Goal: Information Seeking & Learning: Learn about a topic

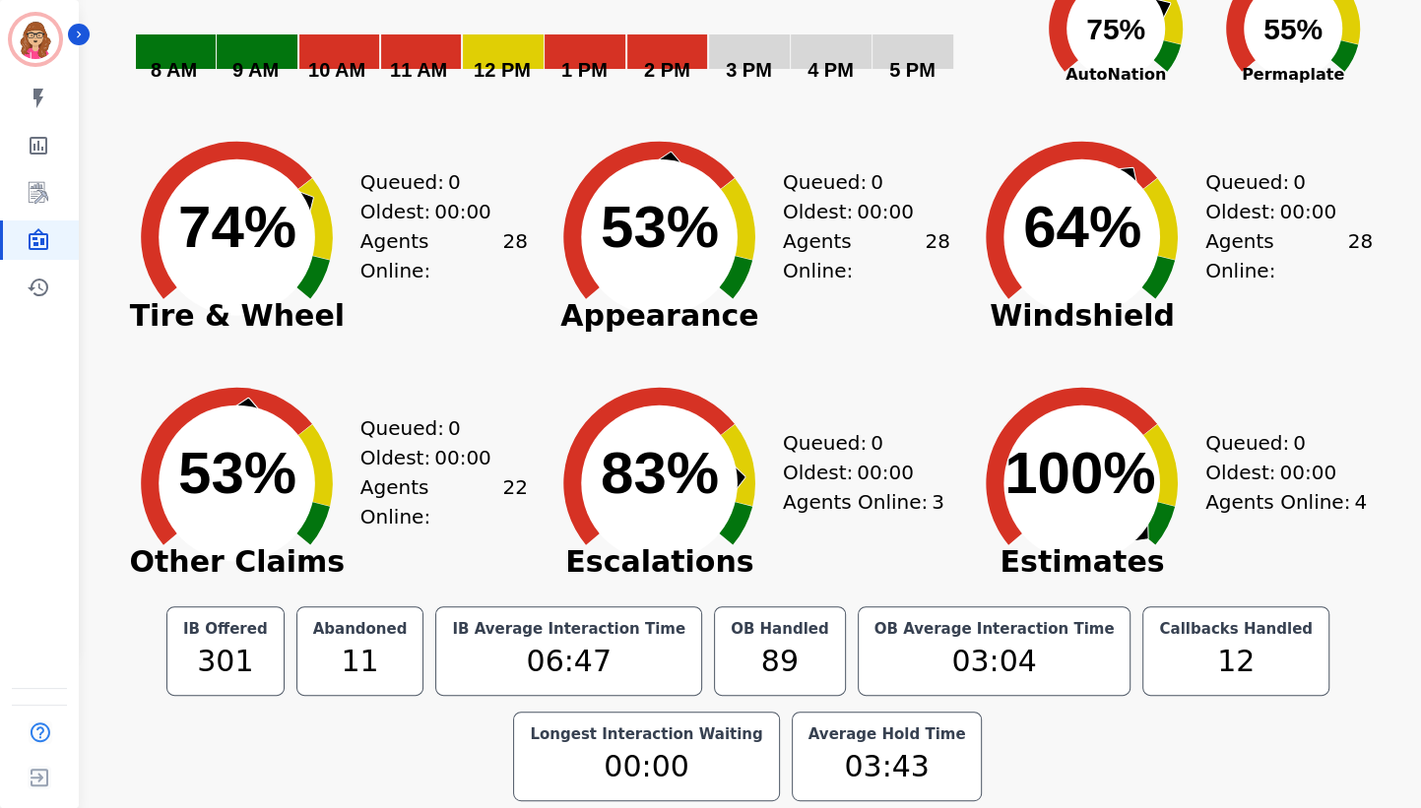
scroll to position [157, 0]
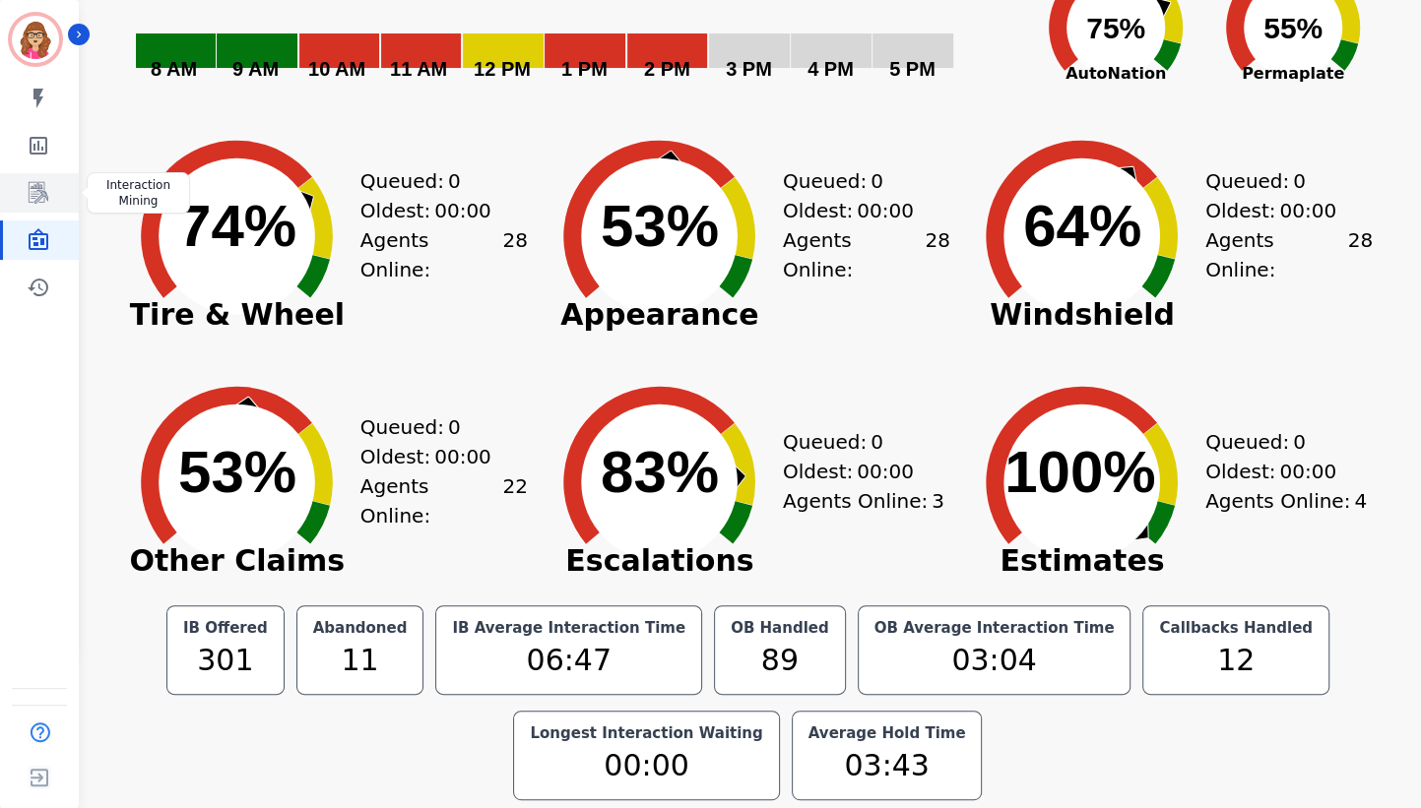
click at [41, 197] on icon "Sidebar" at bounding box center [39, 193] width 20 height 22
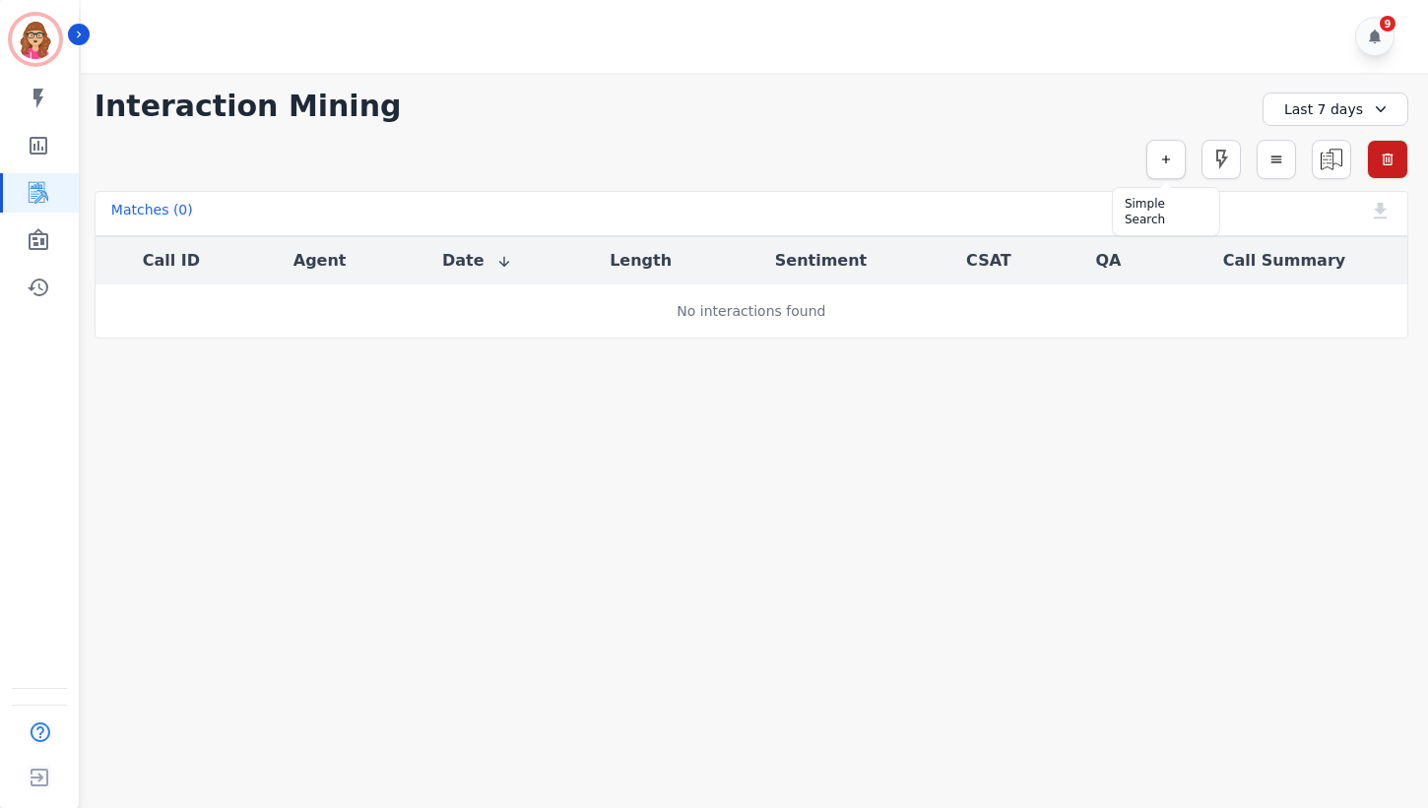
click at [1166, 158] on icon "button" at bounding box center [1166, 160] width 8 height 8
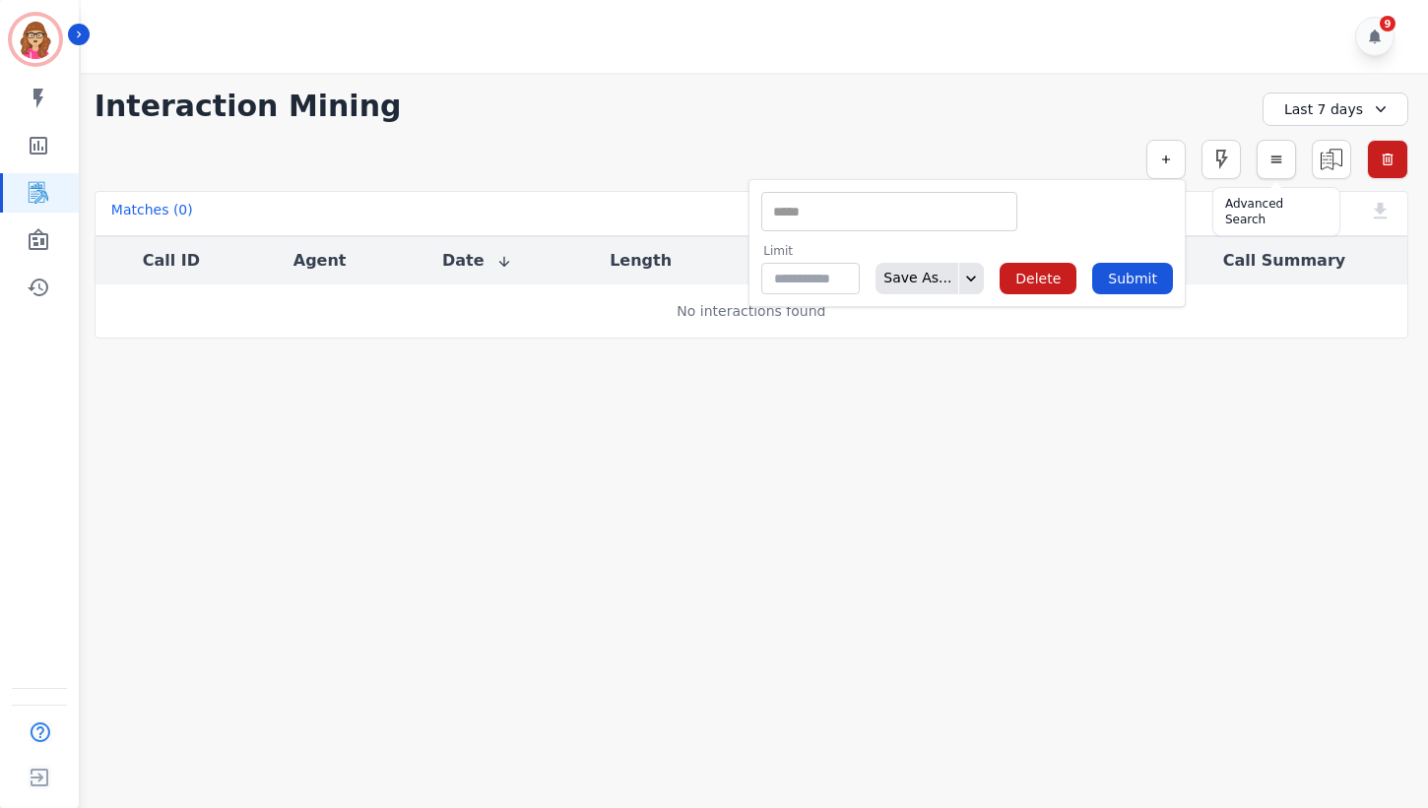
click at [1277, 167] on button "button" at bounding box center [1276, 159] width 39 height 39
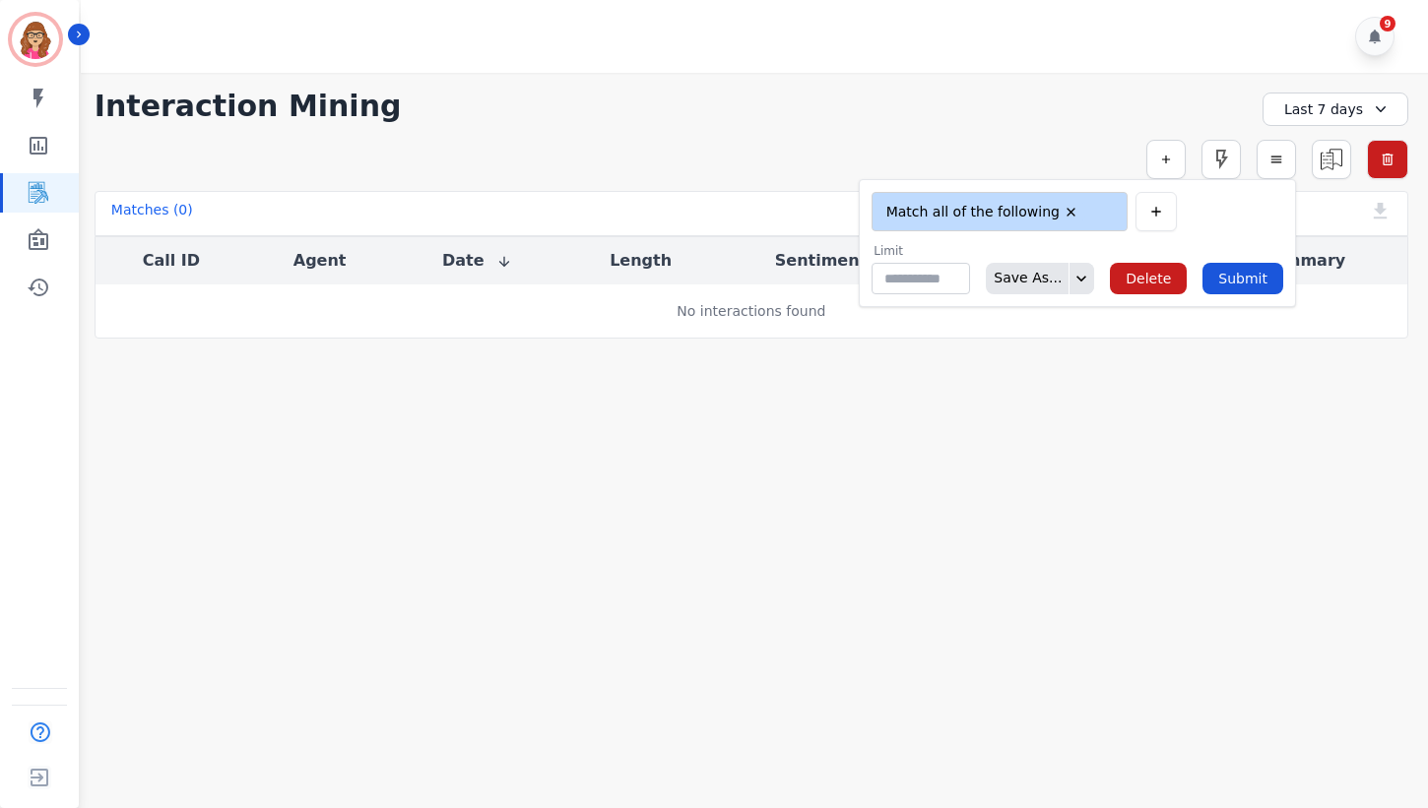
click at [488, 130] on div "**********" at bounding box center [751, 206] width 1353 height 266
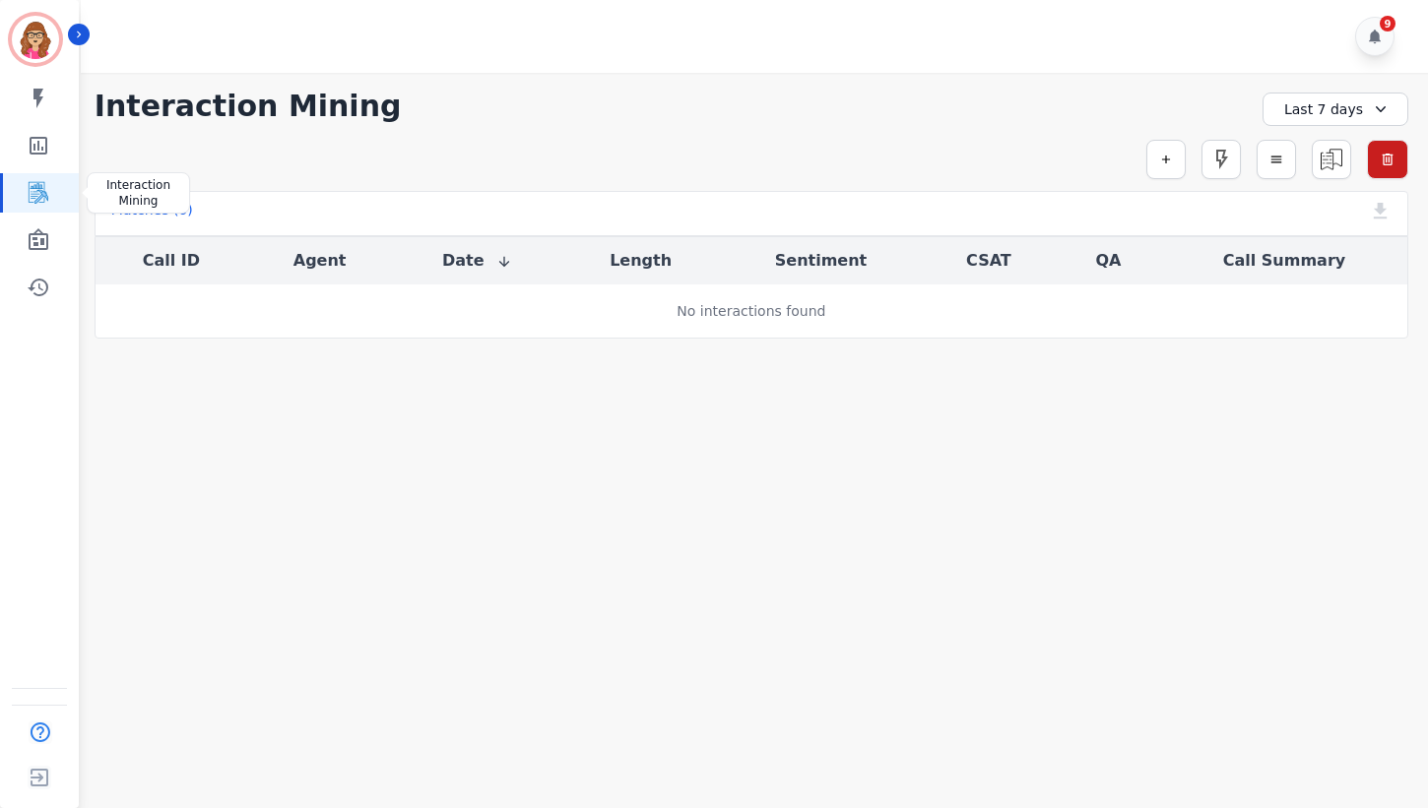
click at [36, 186] on icon "Sidebar" at bounding box center [39, 193] width 20 height 22
click at [1173, 157] on button "button" at bounding box center [1165, 159] width 39 height 39
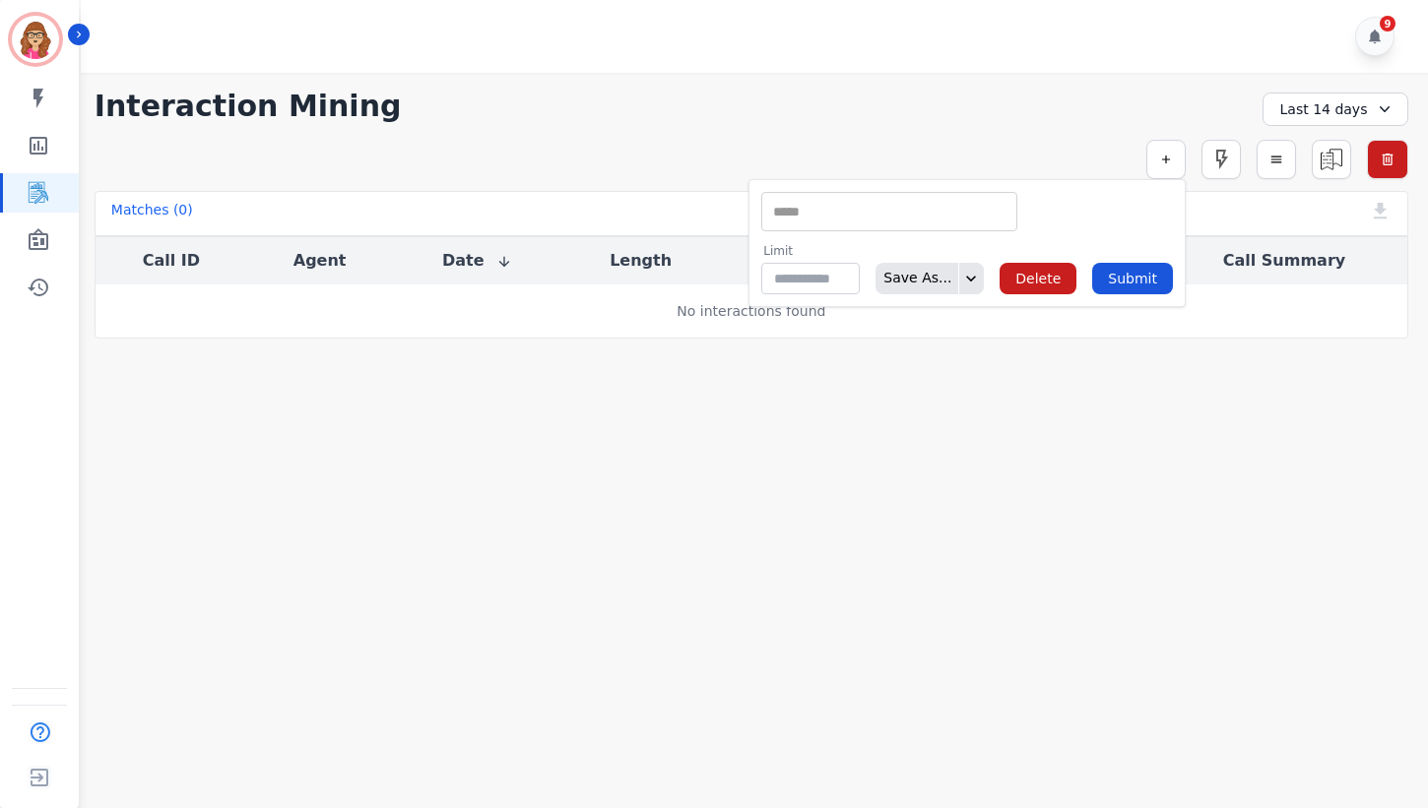
click at [128, 215] on div "Matches ( 0 )" at bounding box center [152, 214] width 82 height 28
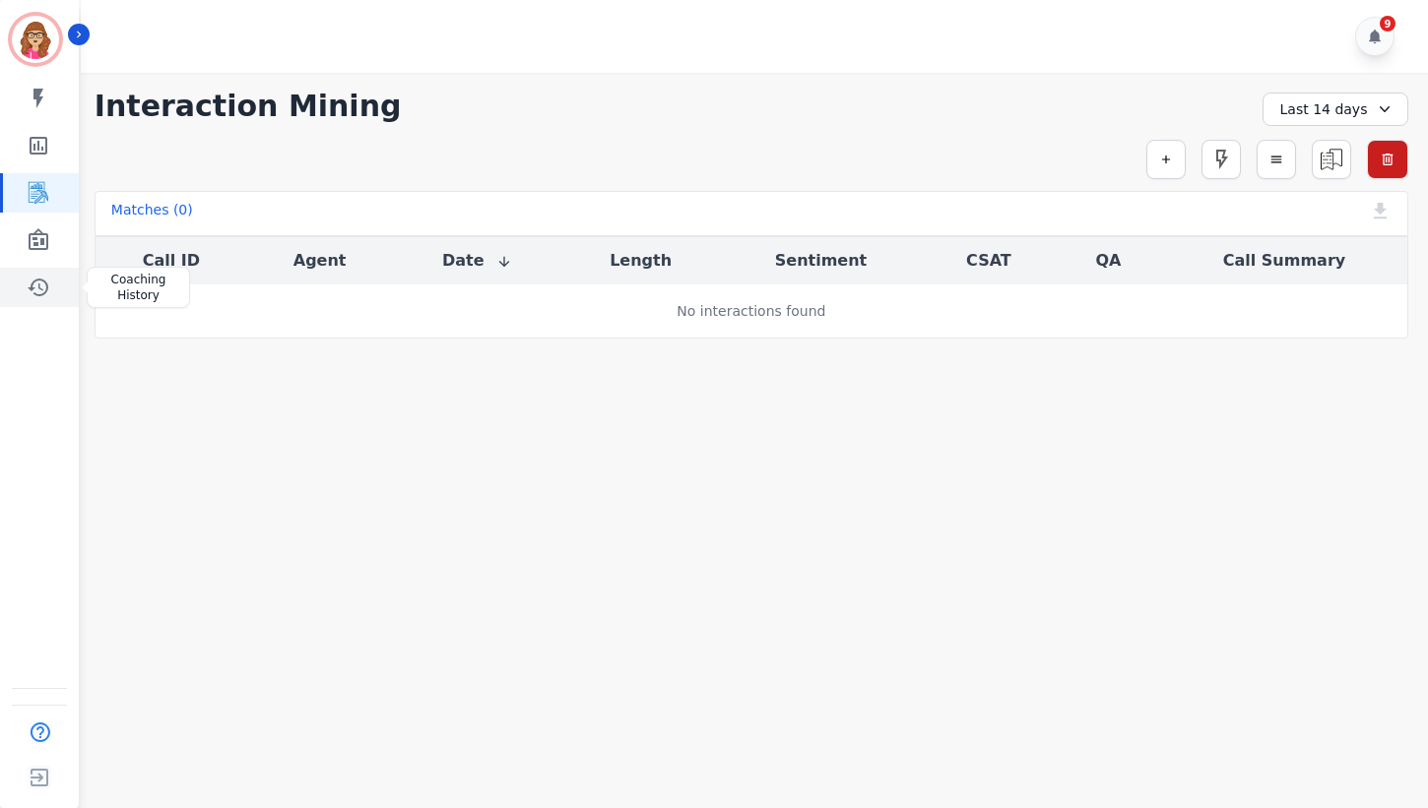
click at [32, 280] on icon "Sidebar" at bounding box center [39, 288] width 24 height 24
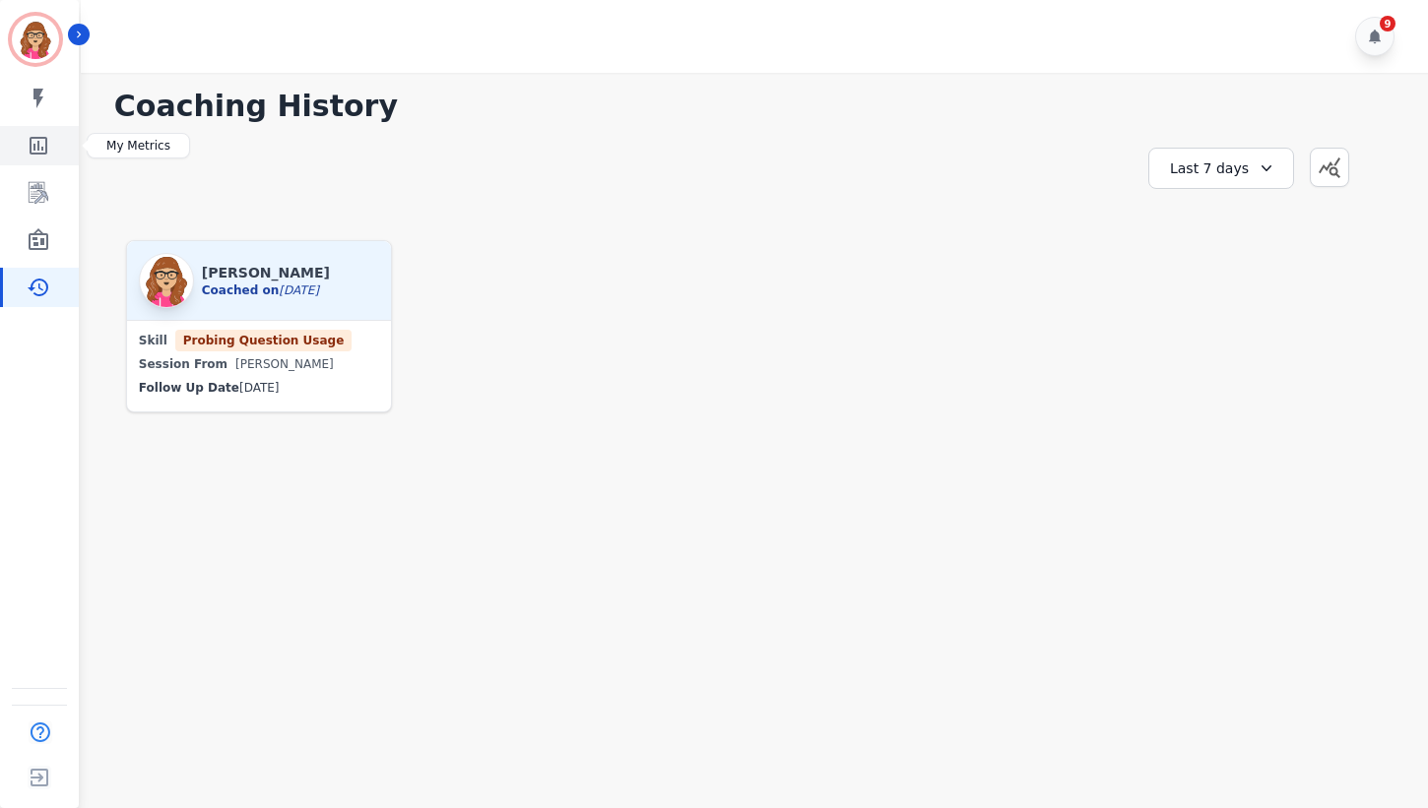
click at [29, 145] on icon "Sidebar" at bounding box center [39, 146] width 24 height 24
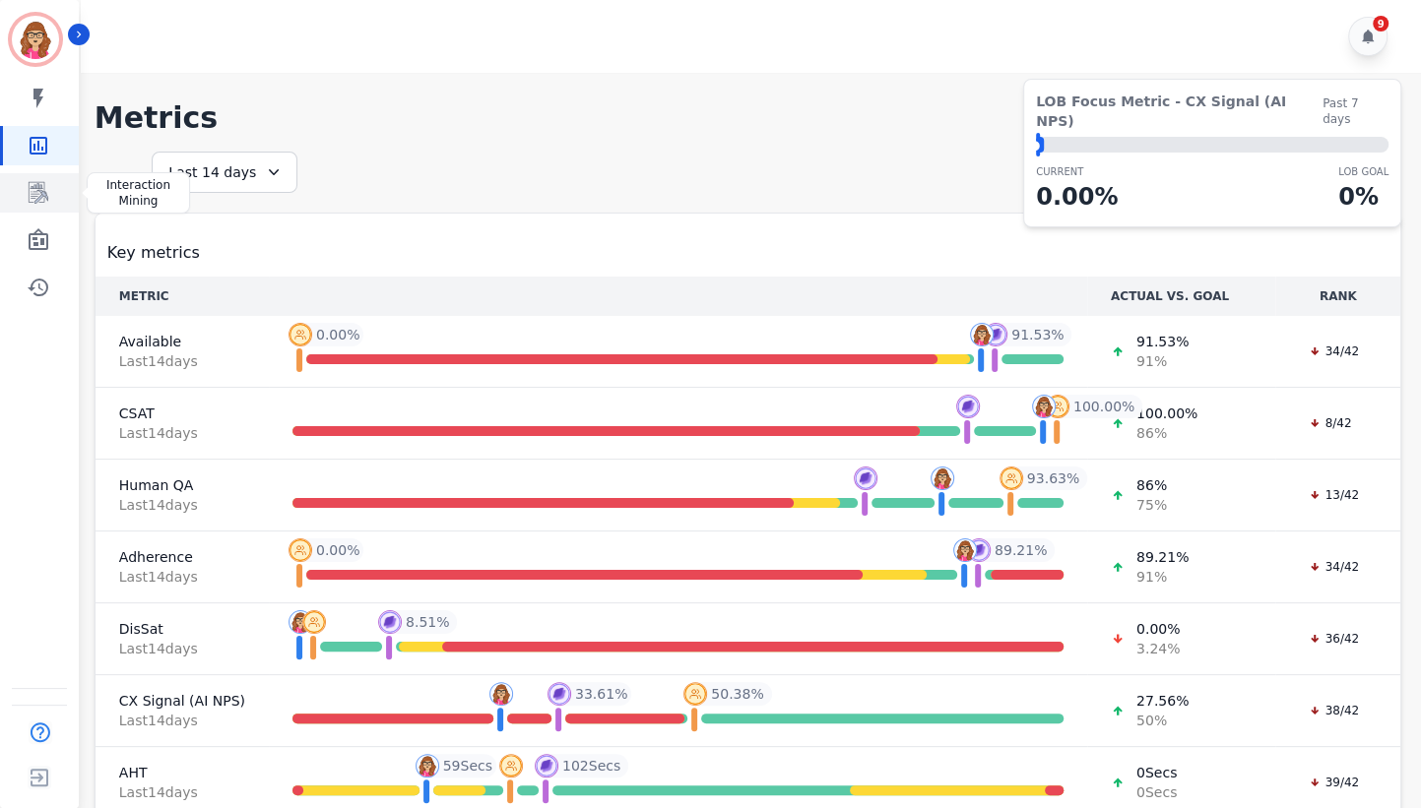
click at [32, 187] on icon "Sidebar" at bounding box center [39, 193] width 24 height 24
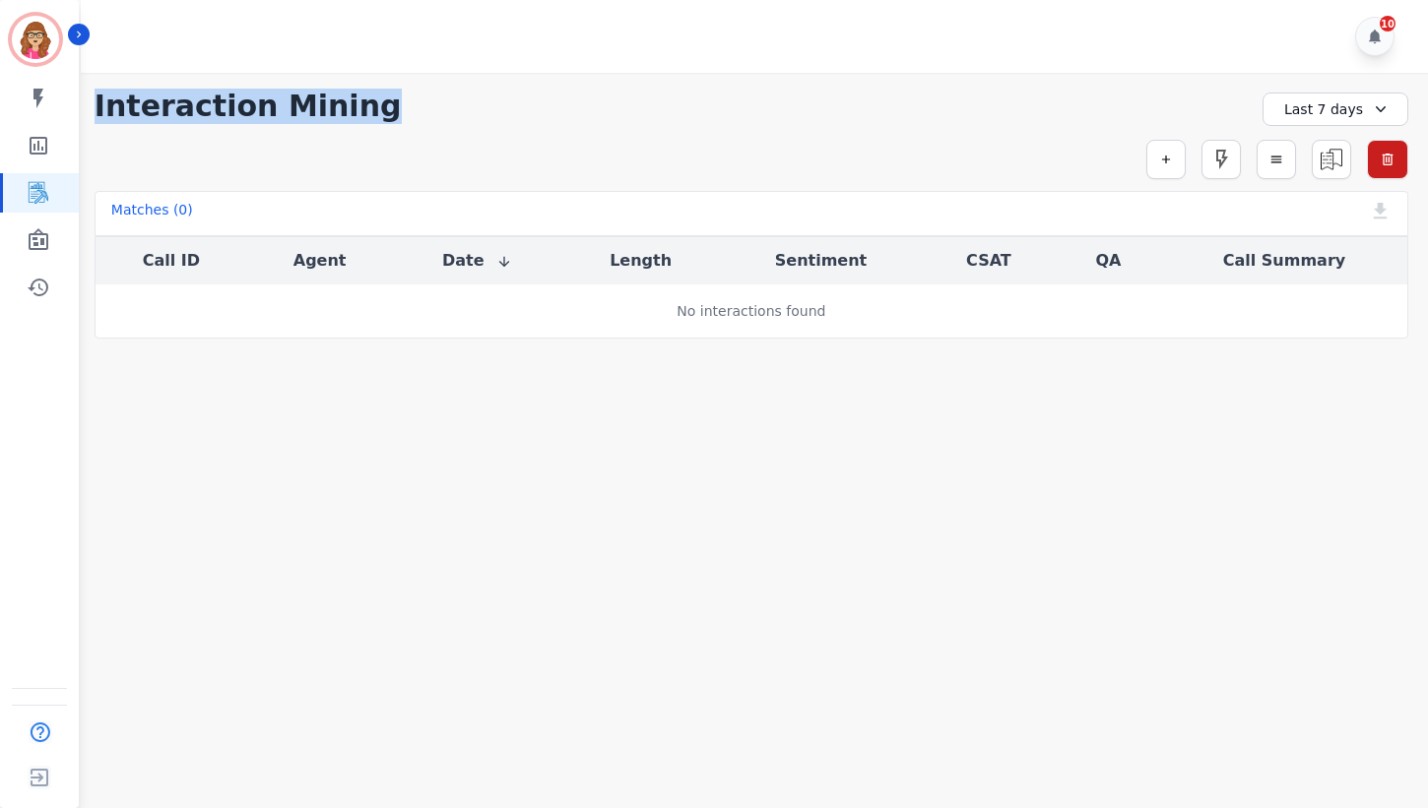
drag, startPoint x: 370, startPoint y: 115, endPoint x: 97, endPoint y: 113, distance: 273.8
click at [97, 113] on div "**********" at bounding box center [752, 106] width 1314 height 35
copy h1 "Interaction Mining"
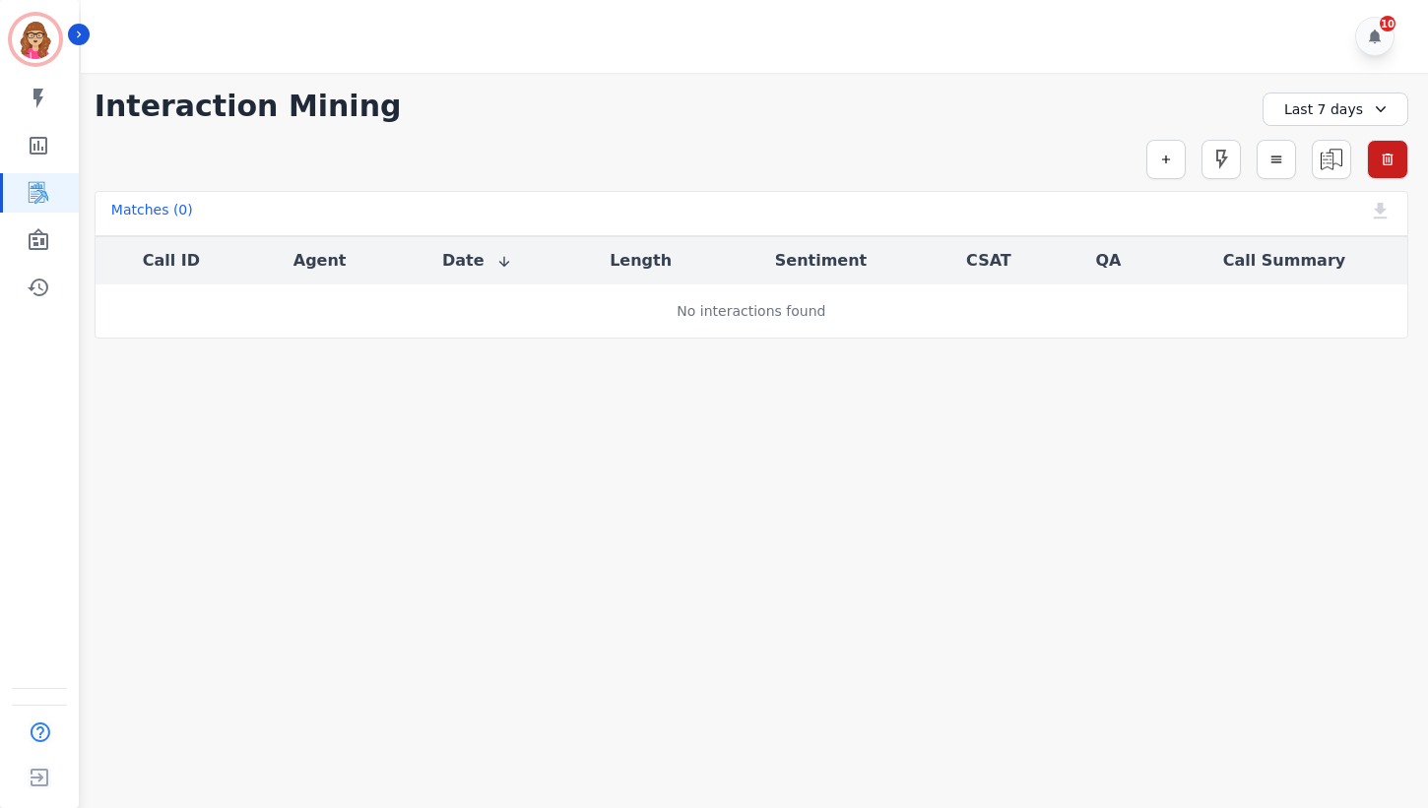
click at [1238, 62] on div "10" at bounding box center [757, 36] width 1353 height 73
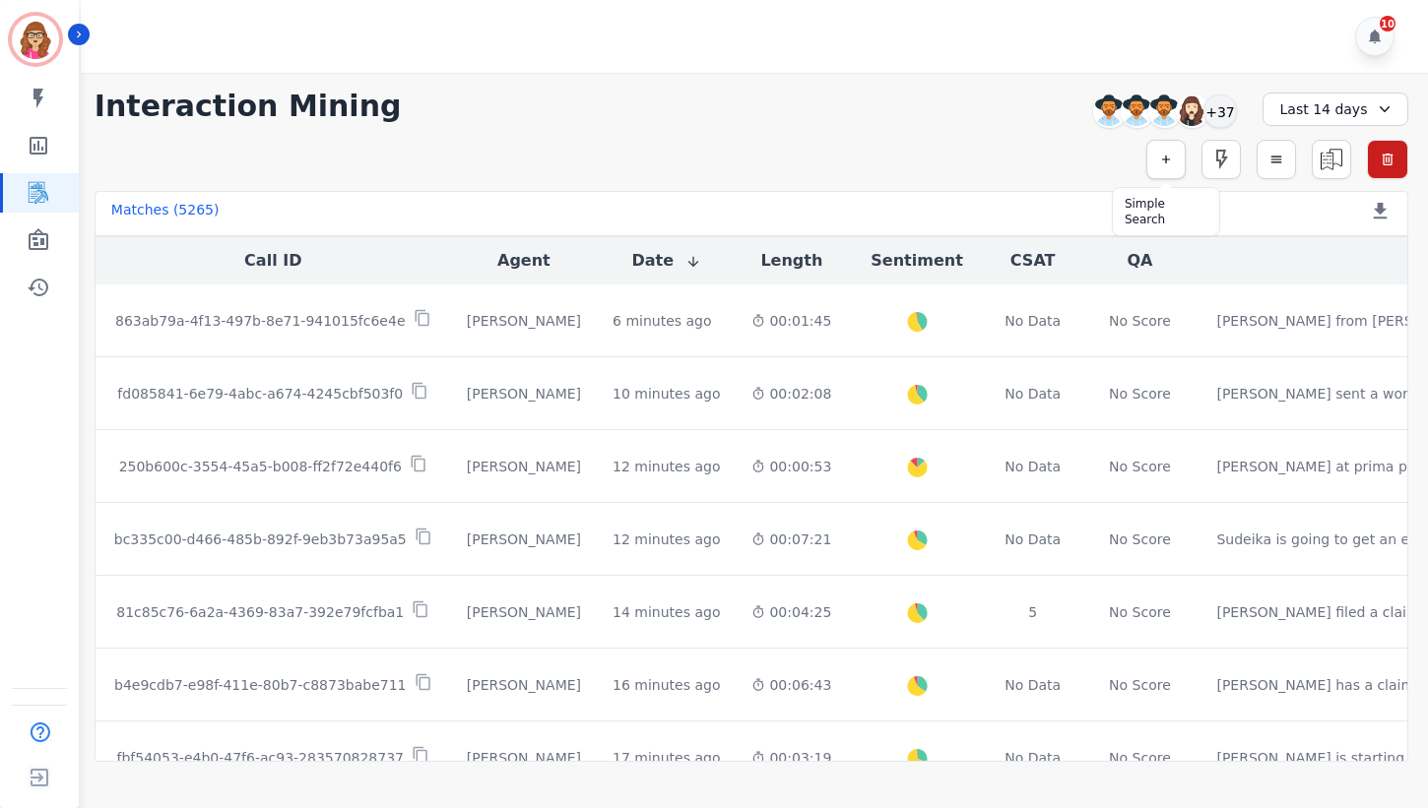
click at [1168, 158] on icon "button" at bounding box center [1166, 160] width 14 height 14
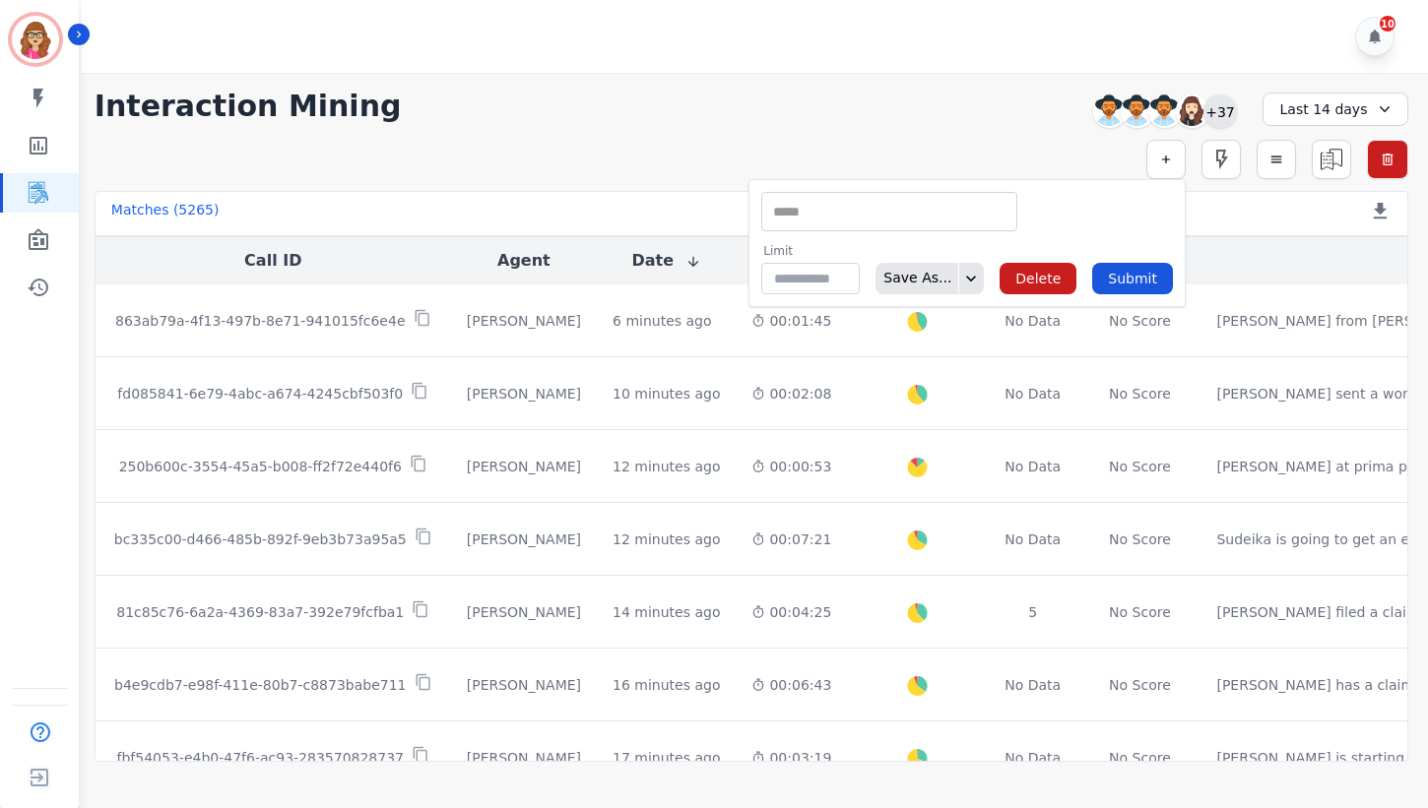
click at [1214, 112] on div "+37" at bounding box center [1219, 111] width 33 height 33
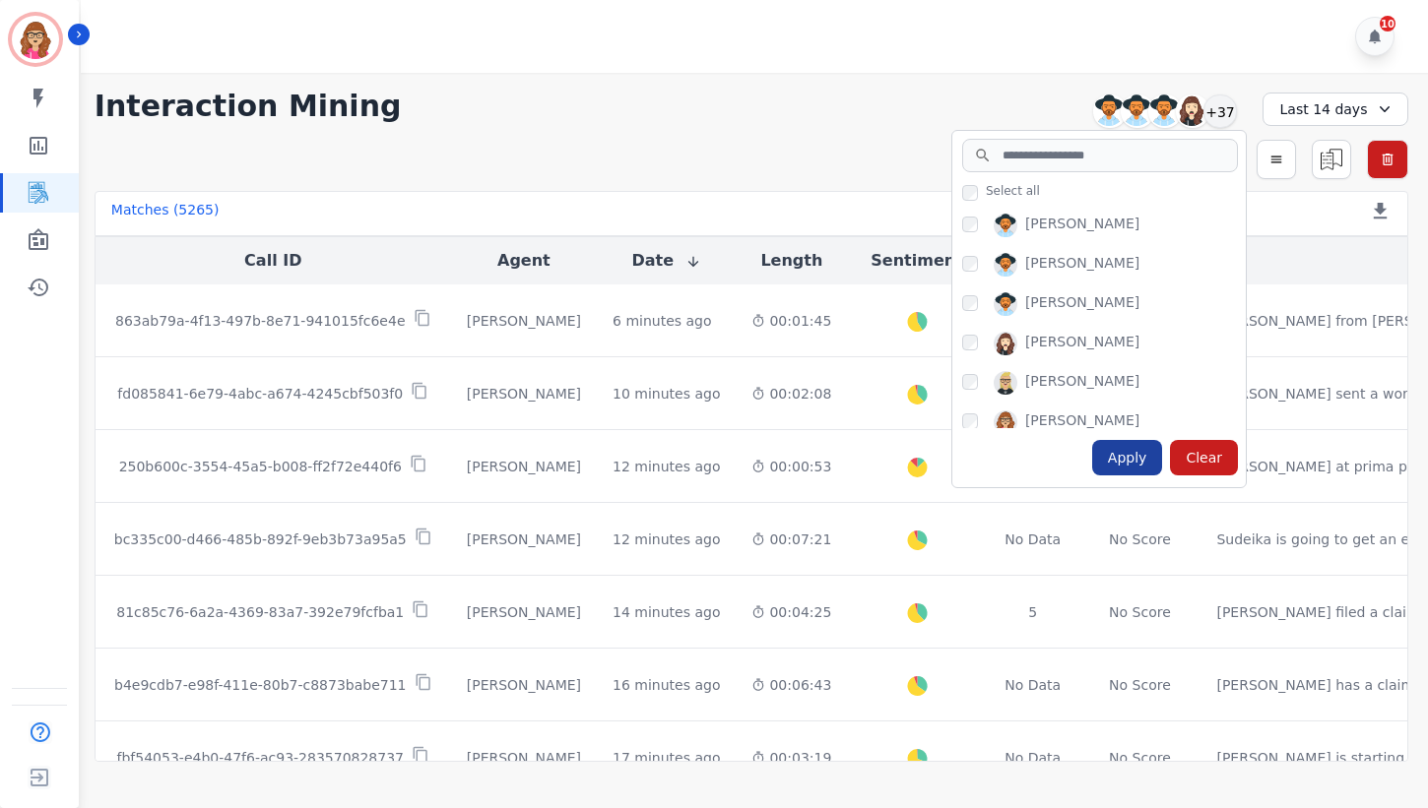
click at [1128, 457] on div "Apply" at bounding box center [1127, 457] width 71 height 35
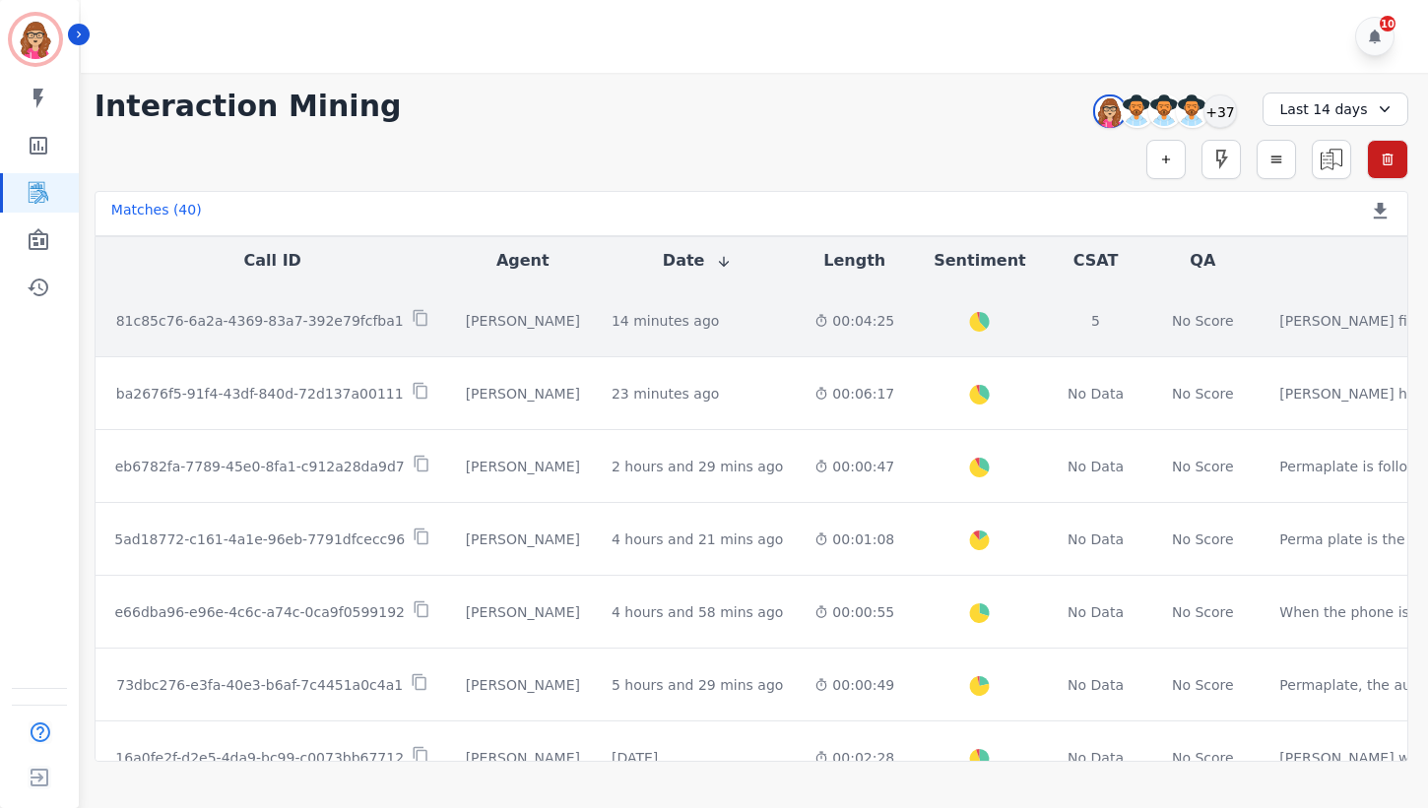
click at [303, 314] on p "81c85c76-6a2a-4369-83a7-392e79fcfba1" at bounding box center [260, 321] width 288 height 20
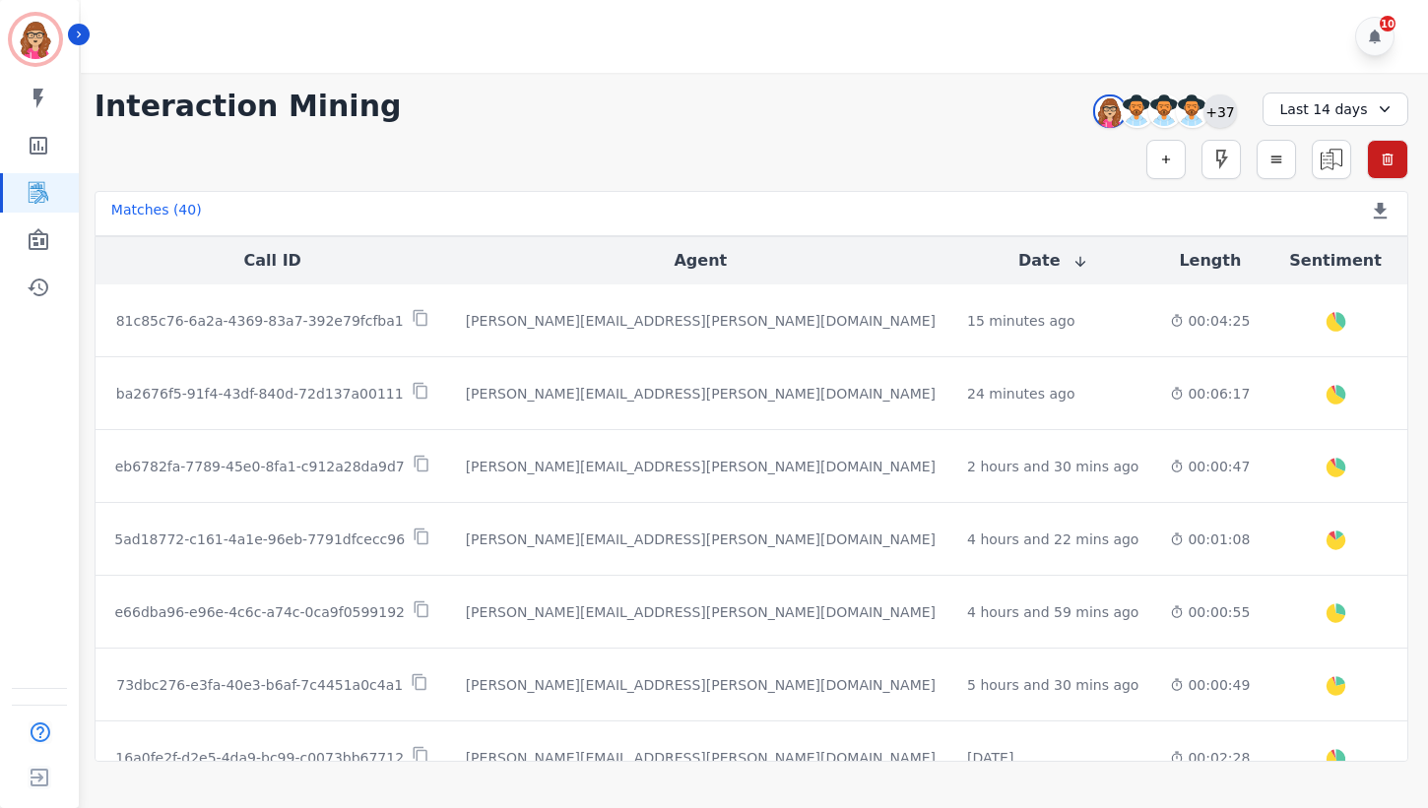
click at [1215, 120] on div "+37" at bounding box center [1219, 111] width 33 height 33
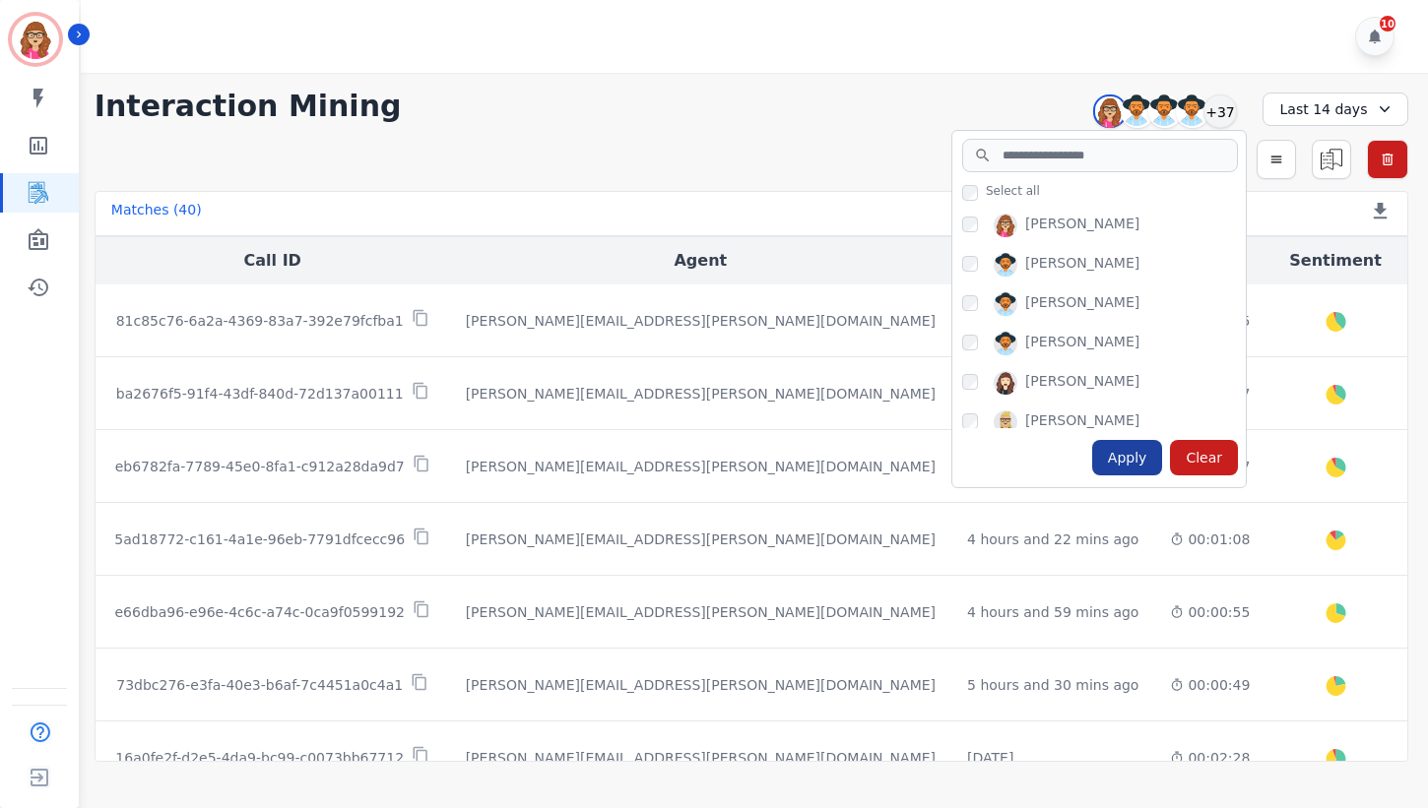
click at [1141, 453] on div "Apply" at bounding box center [1127, 457] width 71 height 35
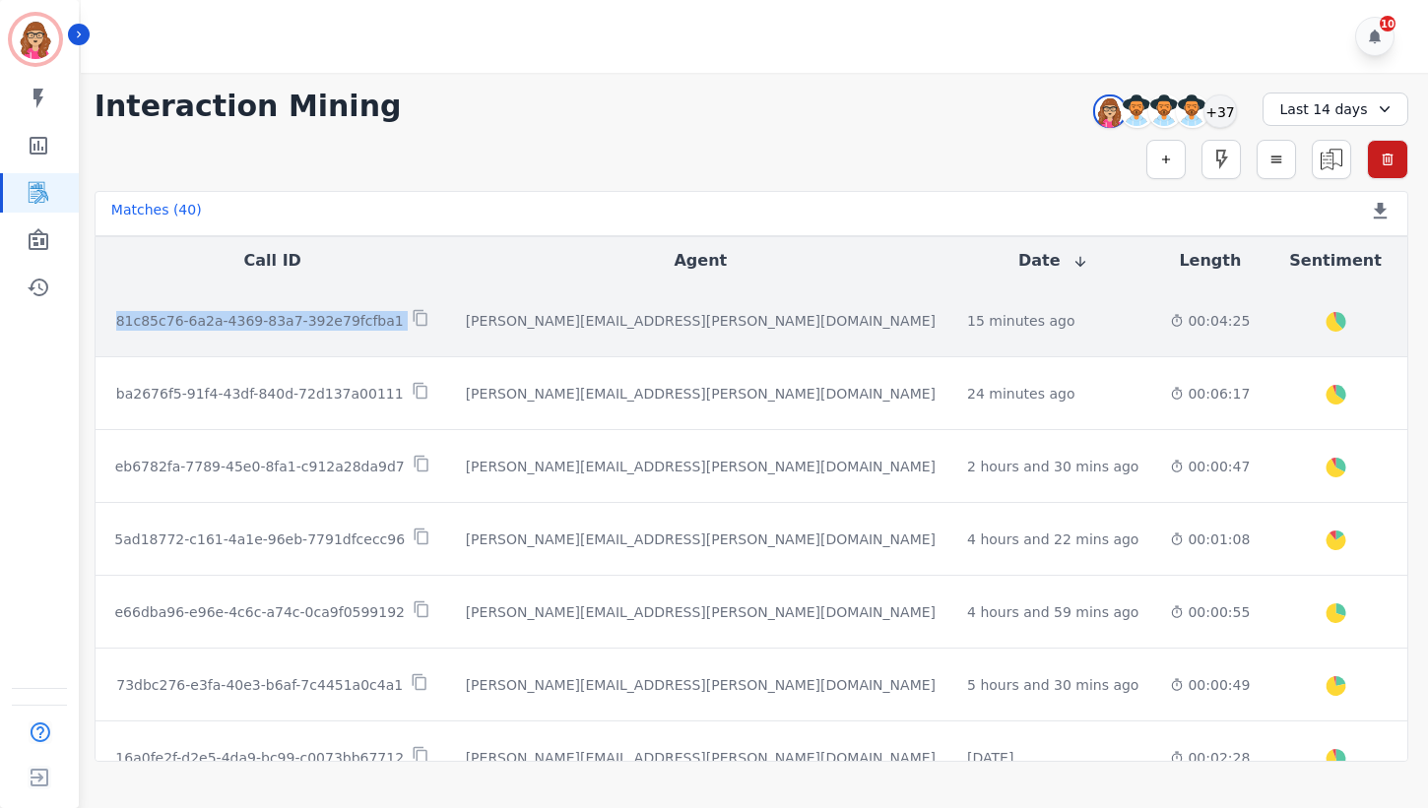
drag, startPoint x: 371, startPoint y: 318, endPoint x: 113, endPoint y: 321, distance: 258.0
click at [113, 321] on div "81c85c76-6a2a-4369-83a7-392e79fcfba1" at bounding box center [272, 320] width 323 height 23
